Goal: Obtain resource: Obtain resource

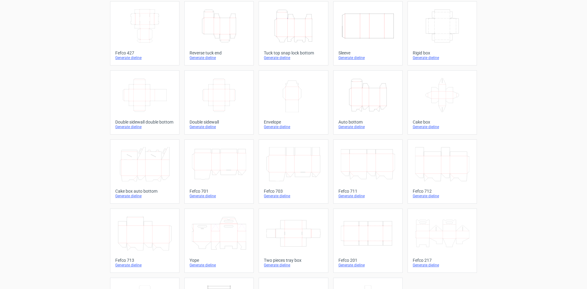
scroll to position [61, 0]
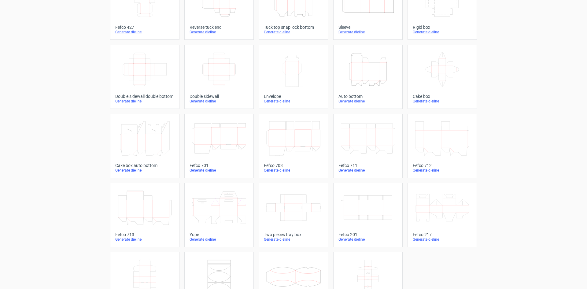
click at [223, 63] on icon "Width Depth Height" at bounding box center [219, 69] width 54 height 34
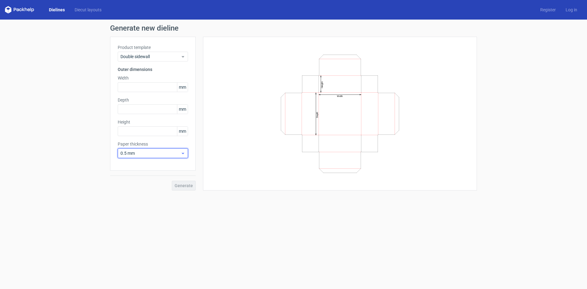
click at [166, 151] on span "0.5 mm" at bounding box center [150, 153] width 60 height 6
click at [141, 164] on div "0.4 mm" at bounding box center [152, 167] width 65 height 10
click at [183, 153] on icon at bounding box center [183, 153] width 5 height 5
click at [142, 86] on input "text" at bounding box center [153, 87] width 70 height 10
type input "65"
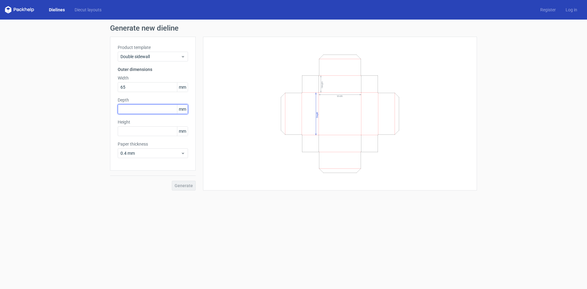
click at [136, 108] on input "text" at bounding box center [153, 109] width 70 height 10
type input "65"
click at [137, 130] on input "text" at bounding box center [153, 131] width 70 height 10
click at [186, 185] on div "Generate" at bounding box center [153, 181] width 86 height 20
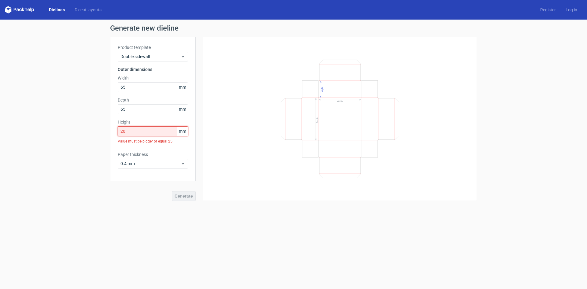
click at [147, 132] on input "20" at bounding box center [153, 131] width 70 height 10
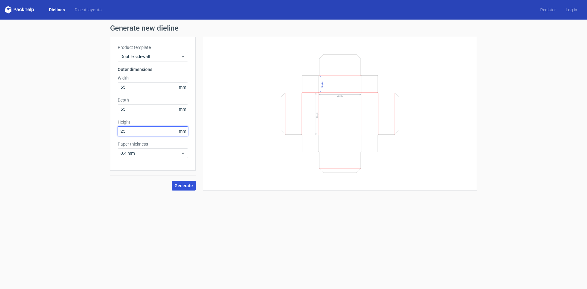
type input "25"
click at [184, 184] on span "Generate" at bounding box center [183, 185] width 18 height 4
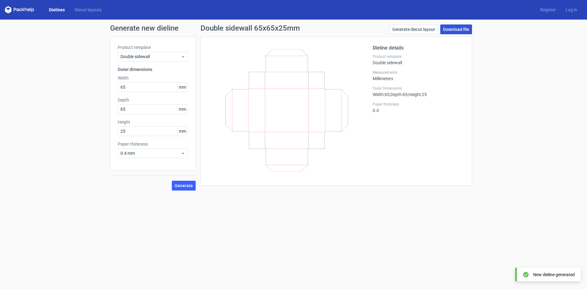
click at [453, 25] on link "Download file" at bounding box center [456, 29] width 32 height 10
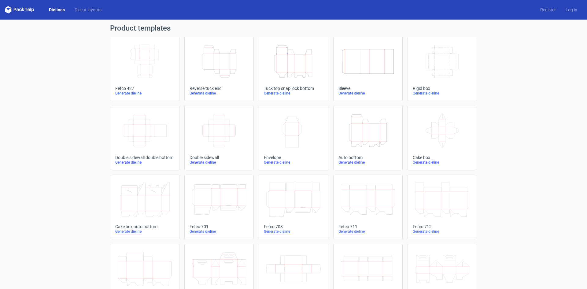
click at [222, 132] on icon "Width Depth Height" at bounding box center [219, 130] width 54 height 34
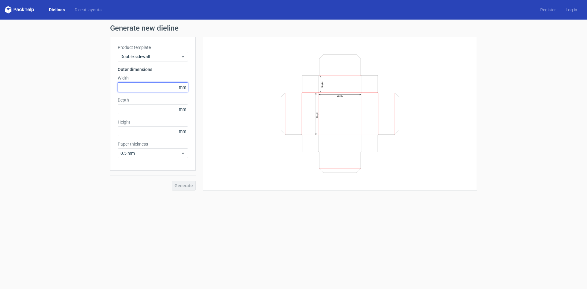
click at [149, 88] on input "text" at bounding box center [153, 87] width 70 height 10
type input "65"
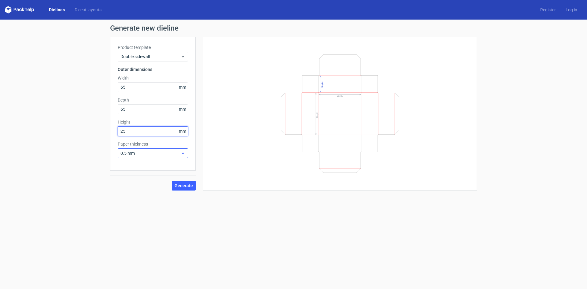
type input "25"
click at [149, 155] on span "0.5 mm" at bounding box center [150, 153] width 60 height 6
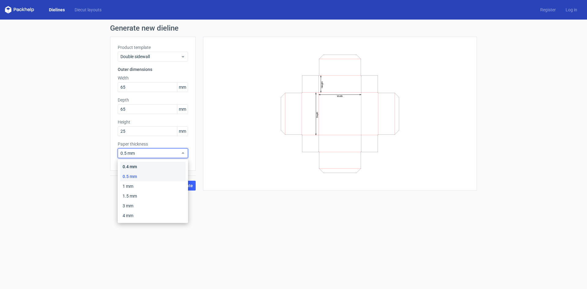
click at [142, 163] on div "0.4 mm" at bounding box center [152, 167] width 65 height 10
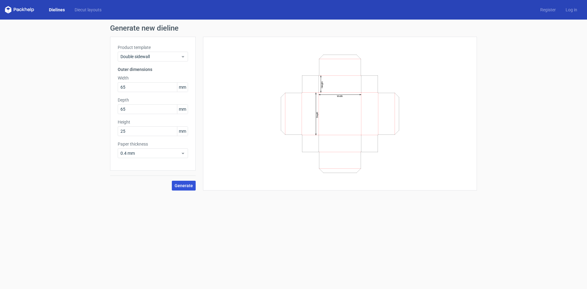
click at [185, 186] on span "Generate" at bounding box center [183, 185] width 18 height 4
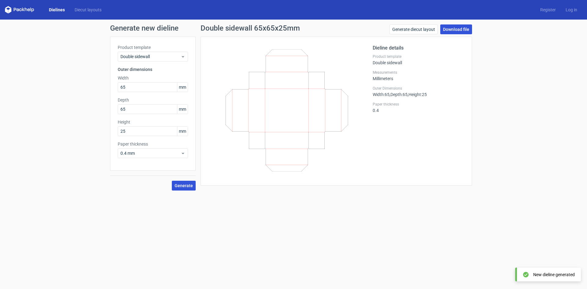
click at [458, 27] on link "Download file" at bounding box center [456, 29] width 32 height 10
click at [420, 28] on link "Generate diecut layout" at bounding box center [413, 29] width 48 height 10
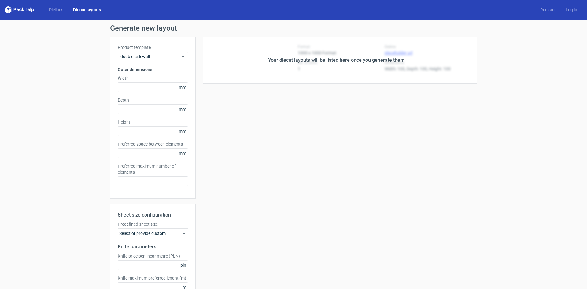
type input "65"
type input "25"
type input "5"
type input "48"
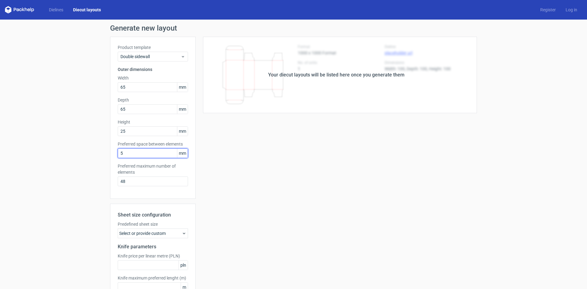
drag, startPoint x: 130, startPoint y: 151, endPoint x: 85, endPoint y: 152, distance: 44.3
click at [85, 152] on div "Generate new layout Product template Double sidewall Outer dimensions Width 65 …" at bounding box center [293, 175] width 587 height 310
click at [146, 55] on span "Double sidewall" at bounding box center [150, 56] width 60 height 6
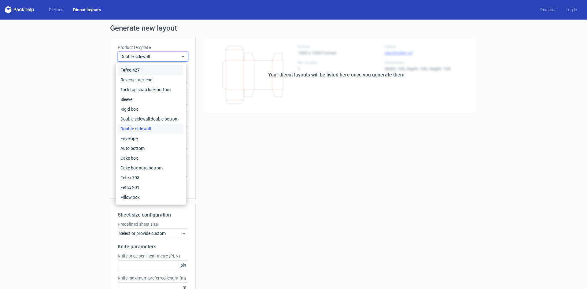
click at [137, 72] on div "Fefco 427" at bounding box center [150, 70] width 65 height 10
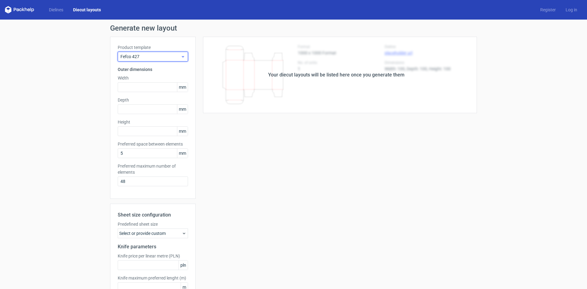
click at [147, 57] on span "Fefco 427" at bounding box center [150, 56] width 60 height 6
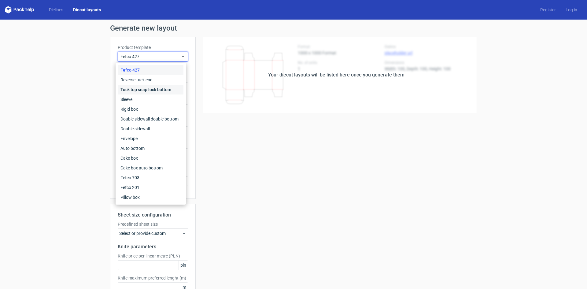
click at [138, 87] on div "Tuck top snap lock bottom" at bounding box center [150, 90] width 65 height 10
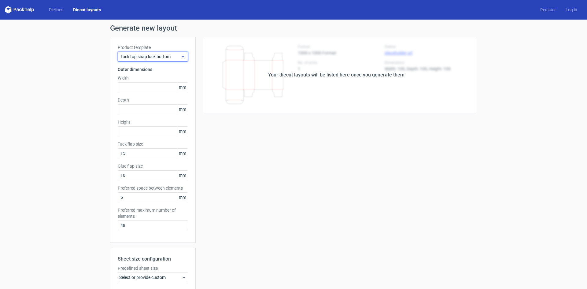
click at [150, 59] on span "Tuck top snap lock bottom" at bounding box center [150, 56] width 60 height 6
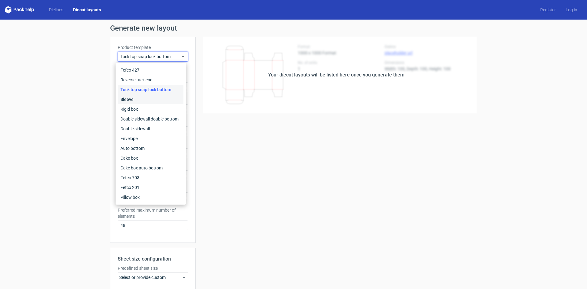
click at [137, 98] on div "Sleeve" at bounding box center [150, 99] width 65 height 10
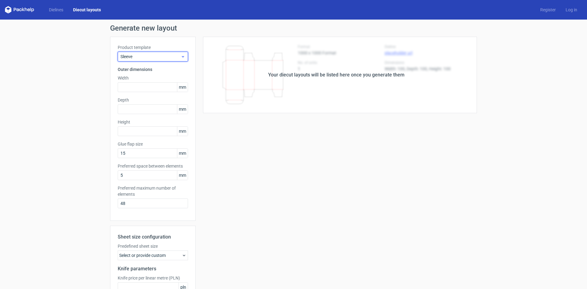
click at [145, 57] on span "Sleeve" at bounding box center [150, 56] width 60 height 6
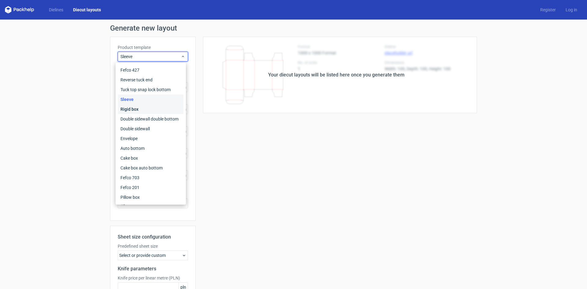
click at [134, 108] on div "Rigid box" at bounding box center [150, 109] width 65 height 10
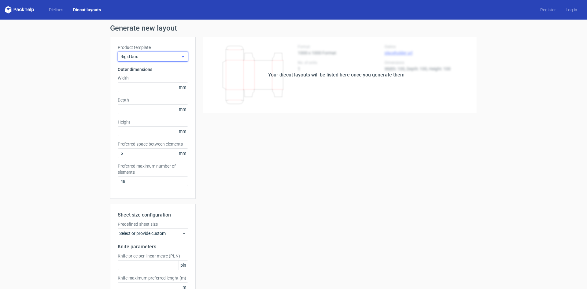
click at [149, 58] on span "Rigid box" at bounding box center [150, 56] width 60 height 6
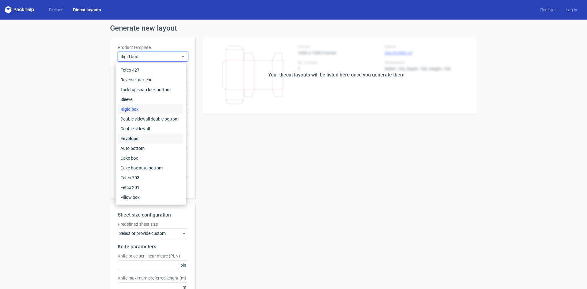
click at [134, 137] on div "Envelope" at bounding box center [150, 139] width 65 height 10
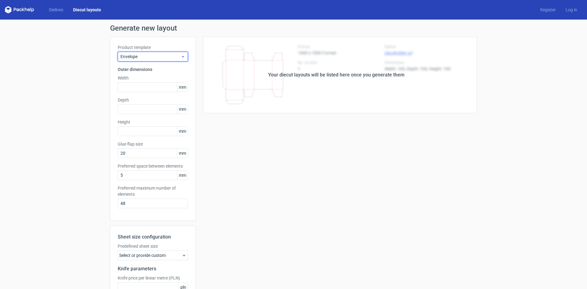
click at [147, 57] on span "Envelope" at bounding box center [150, 56] width 60 height 6
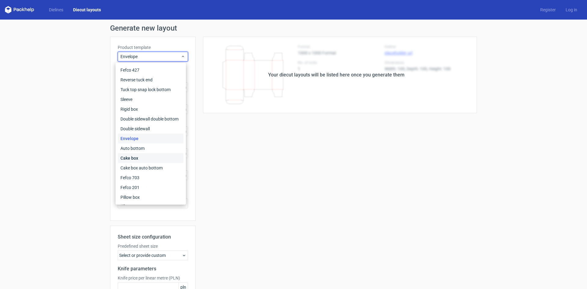
click at [137, 159] on div "Cake box" at bounding box center [150, 158] width 65 height 10
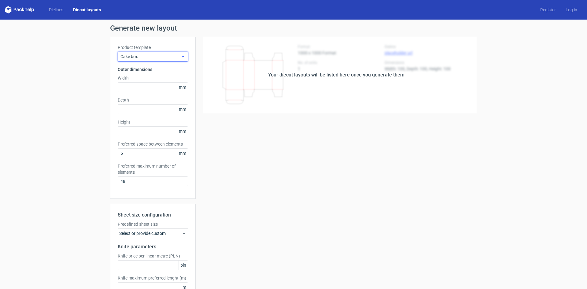
click at [155, 59] on span "Cake box" at bounding box center [150, 56] width 60 height 6
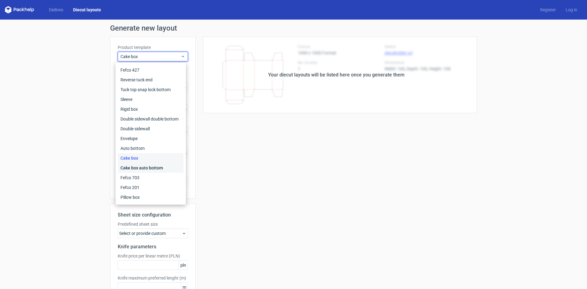
click at [134, 168] on div "Cake box auto bottom" at bounding box center [150, 168] width 65 height 10
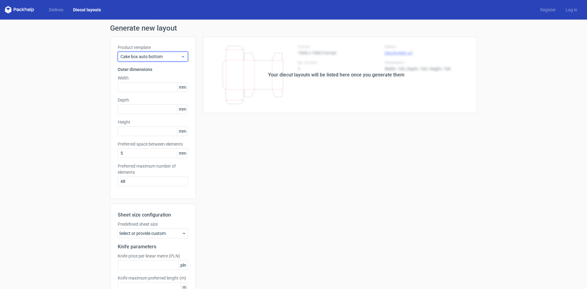
click at [163, 56] on span "Cake box auto bottom" at bounding box center [150, 56] width 60 height 6
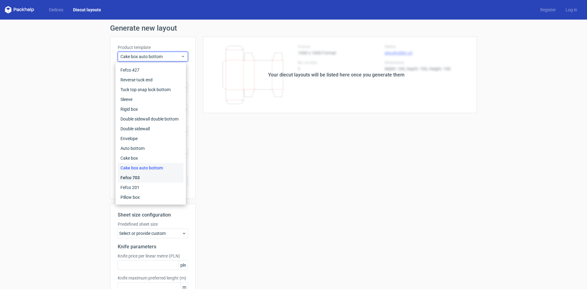
click at [134, 178] on div "Fefco 703" at bounding box center [150, 178] width 65 height 10
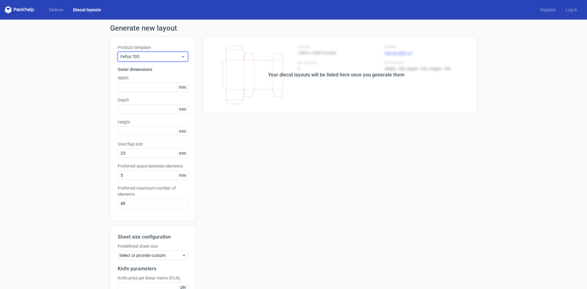
click at [145, 57] on span "Fefco 703" at bounding box center [150, 56] width 60 height 6
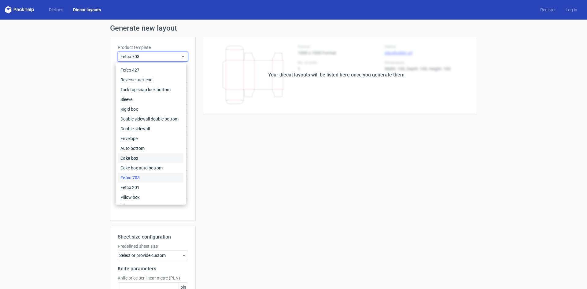
click at [136, 159] on div "Cake box" at bounding box center [150, 158] width 65 height 10
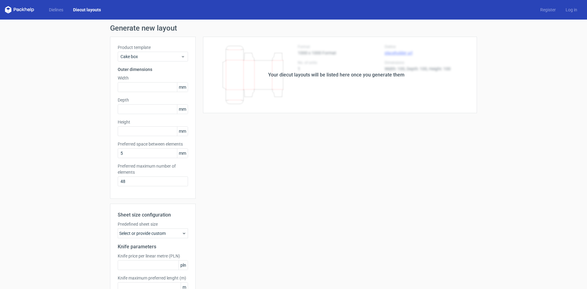
click at [24, 9] on icon at bounding box center [19, 9] width 29 height 7
click at [58, 8] on link "Dielines" at bounding box center [56, 10] width 24 height 6
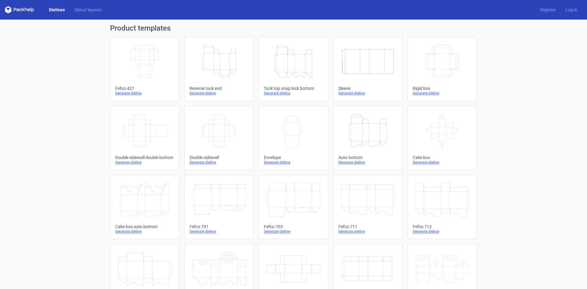
click at [215, 133] on icon "Width Depth Height" at bounding box center [219, 130] width 54 height 34
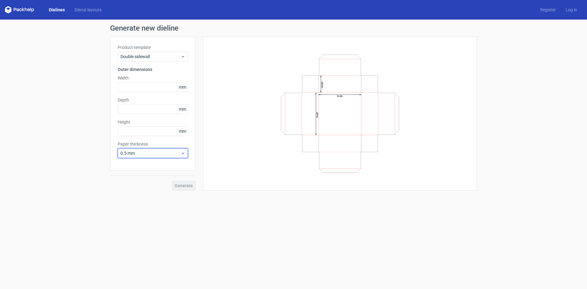
click at [161, 152] on span "0.5 mm" at bounding box center [150, 153] width 60 height 6
click at [131, 169] on div "0.4 mm" at bounding box center [152, 167] width 65 height 10
click at [134, 86] on input "text" at bounding box center [153, 87] width 70 height 10
type input "65"
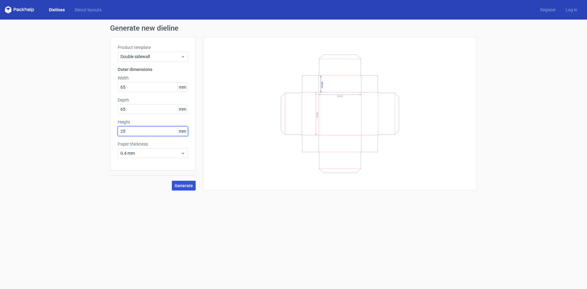
type input "25"
click at [189, 187] on span "Generate" at bounding box center [183, 185] width 18 height 4
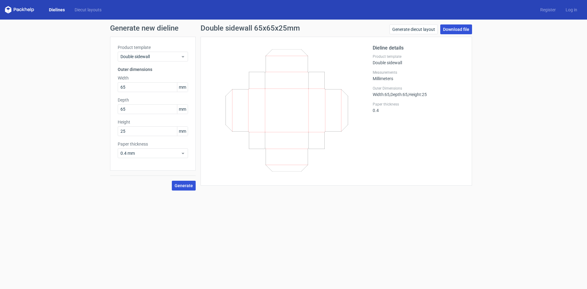
click at [453, 30] on link "Download file" at bounding box center [456, 29] width 32 height 10
